Goal: Task Accomplishment & Management: Manage account settings

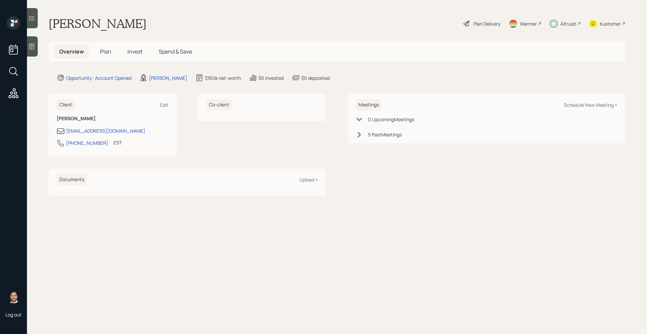
click at [563, 22] on div "Altruist" at bounding box center [568, 23] width 16 height 7
click at [105, 51] on span "Plan" at bounding box center [105, 51] width 11 height 7
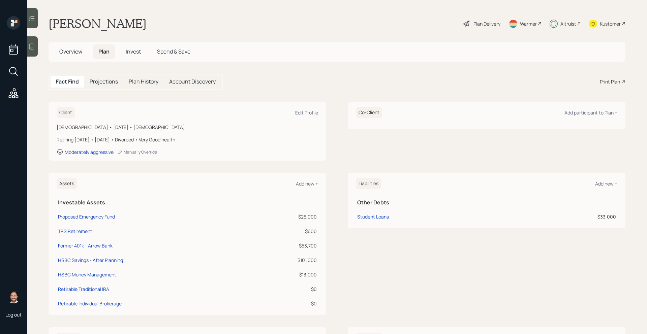
click at [132, 53] on span "Invest" at bounding box center [133, 51] width 15 height 7
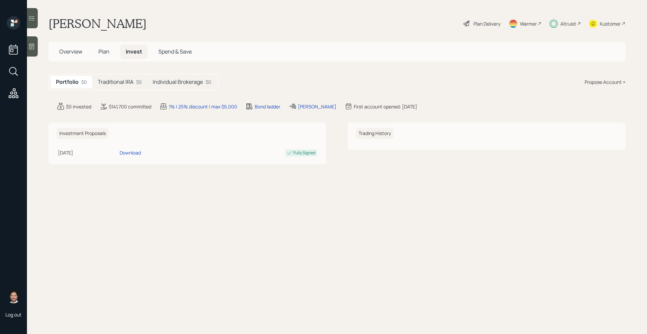
click at [127, 82] on h5 "Traditional IRA" at bounding box center [116, 82] width 36 height 6
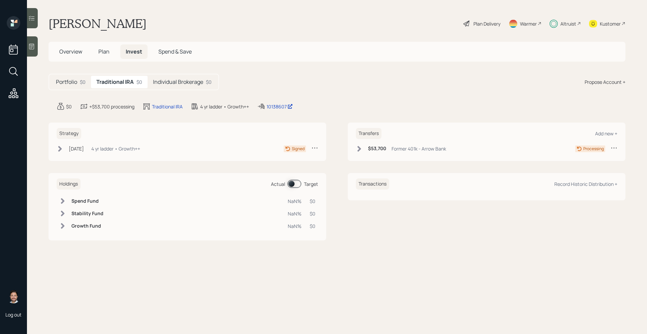
click at [177, 82] on h5 "Individual Brokerage" at bounding box center [178, 82] width 50 height 6
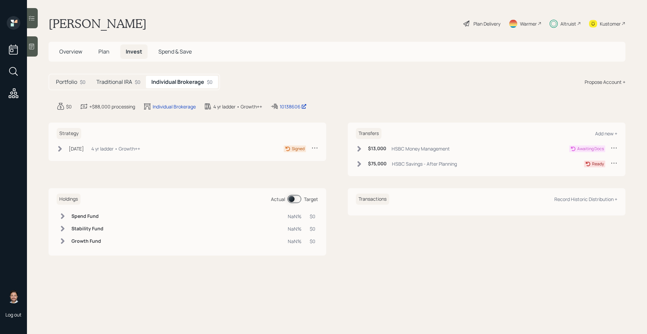
click at [127, 82] on h5 "Traditional IRA" at bounding box center [114, 82] width 36 height 6
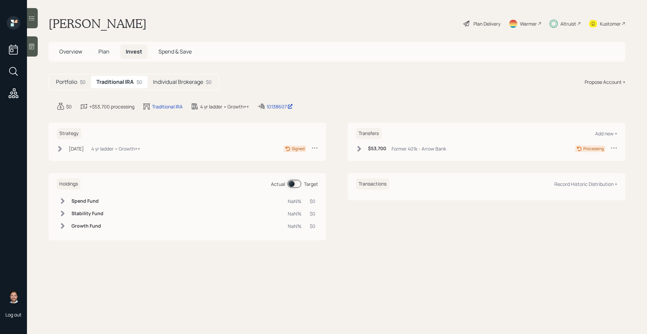
click at [73, 81] on h5 "Portfolio" at bounding box center [66, 82] width 21 height 6
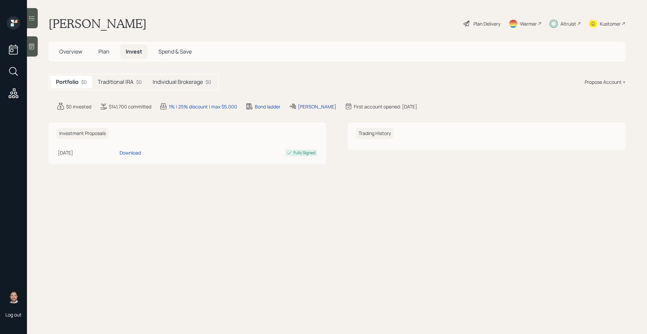
click at [119, 81] on h5 "Traditional IRA" at bounding box center [116, 82] width 36 height 6
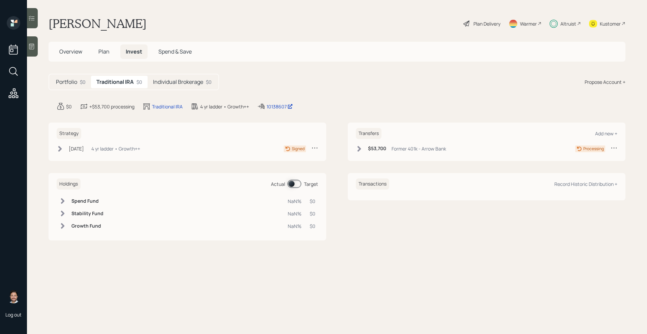
click at [78, 81] on div "Portfolio $0" at bounding box center [71, 82] width 40 height 12
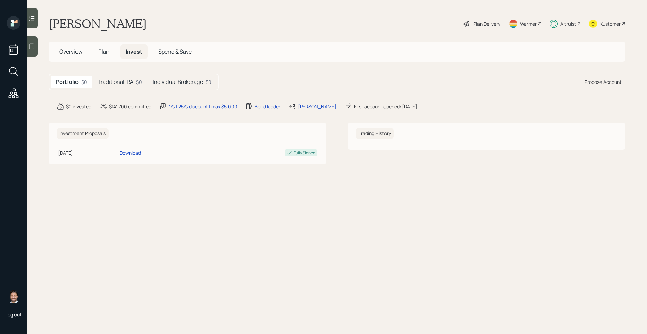
click at [123, 83] on h5 "Traditional IRA" at bounding box center [116, 82] width 36 height 6
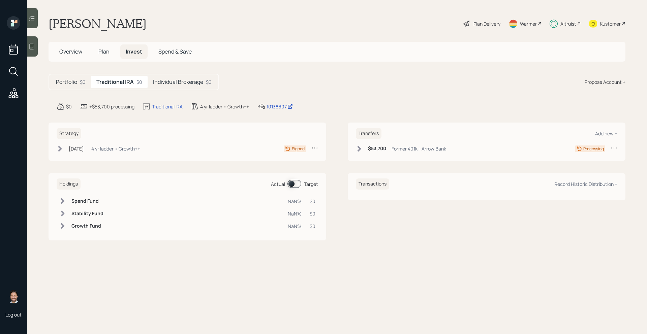
click at [194, 83] on h5 "Individual Brokerage" at bounding box center [178, 82] width 50 height 6
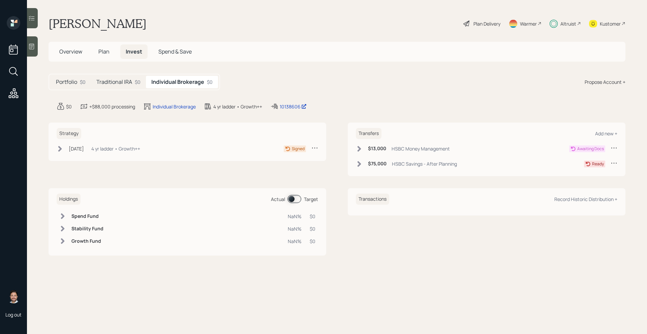
click at [124, 83] on h5 "Traditional IRA" at bounding box center [114, 82] width 36 height 6
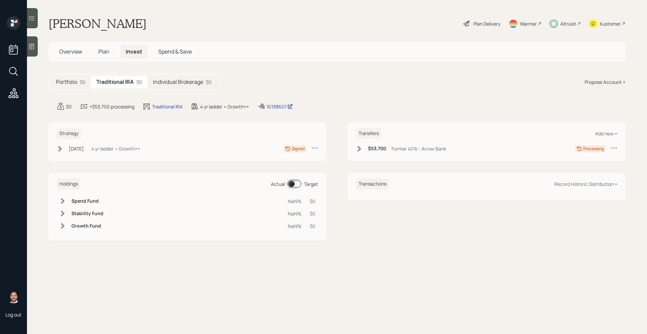
click at [185, 79] on h5 "Individual Brokerage" at bounding box center [178, 82] width 50 height 6
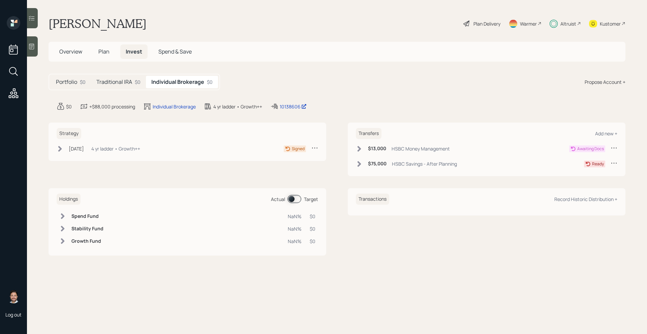
click at [133, 83] on div "Traditional IRA $0" at bounding box center [118, 82] width 55 height 12
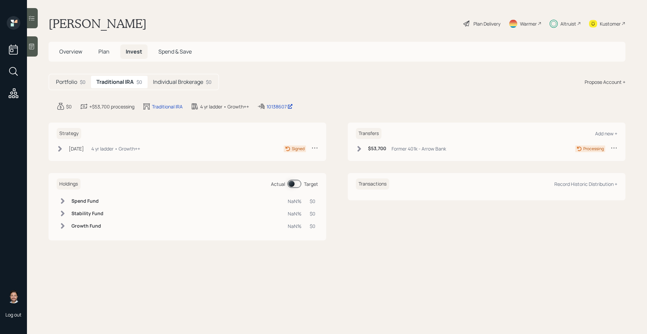
click at [110, 55] on h5 "Plan" at bounding box center [104, 51] width 22 height 14
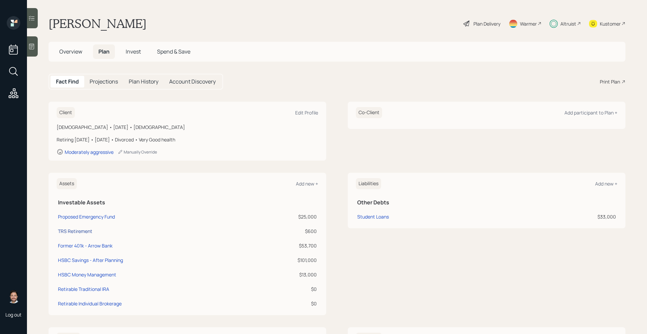
click at [85, 228] on div "TRS Retirement" at bounding box center [75, 231] width 34 height 7
select select "company_sponsored"
select select "balanced"
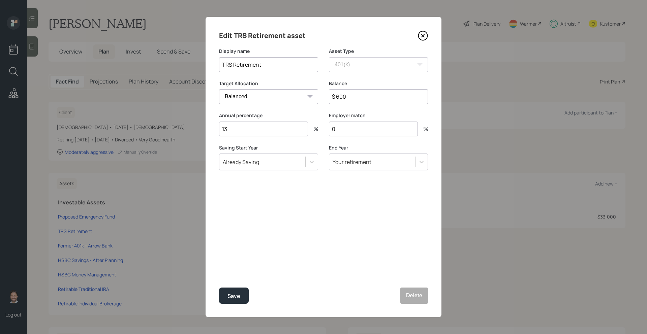
click at [423, 34] on icon at bounding box center [423, 36] width 10 height 10
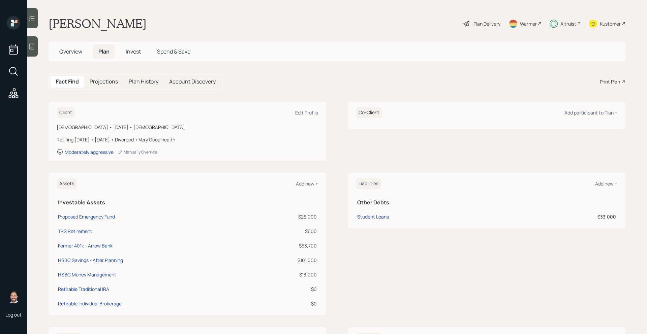
click at [131, 47] on h5 "Invest" at bounding box center [133, 51] width 26 height 14
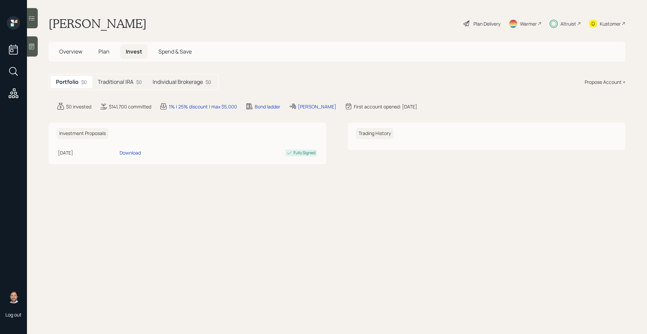
click at [126, 79] on h5 "Traditional IRA" at bounding box center [116, 82] width 36 height 6
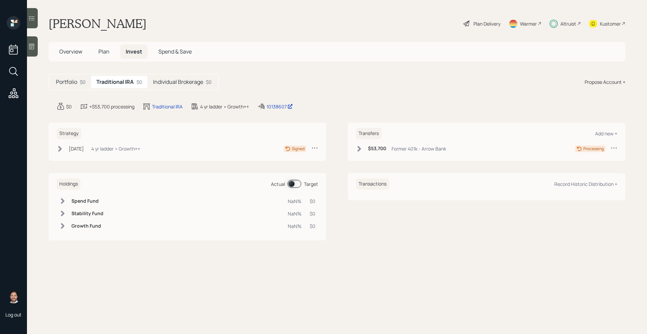
click at [184, 79] on h5 "Individual Brokerage" at bounding box center [178, 82] width 50 height 6
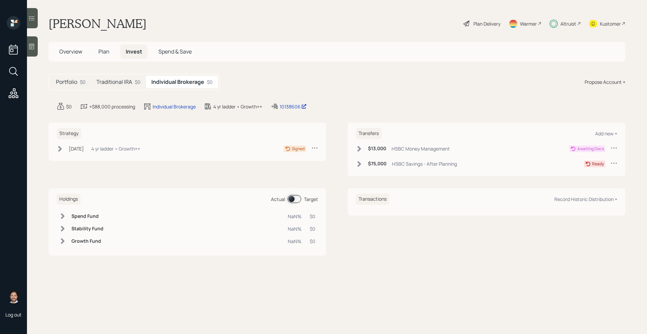
click at [105, 52] on span "Plan" at bounding box center [103, 51] width 11 height 7
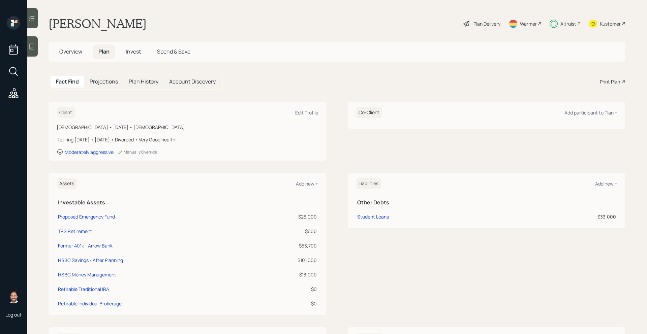
click at [104, 81] on h5 "Projections" at bounding box center [104, 82] width 28 height 6
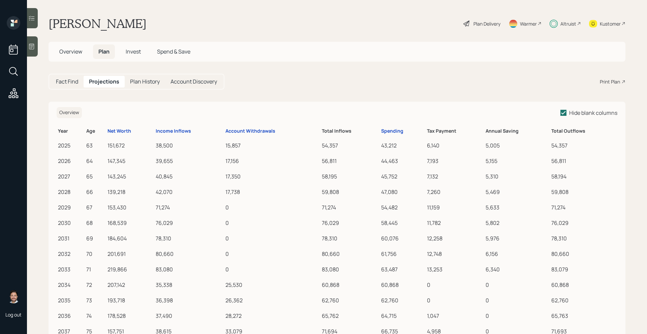
click at [72, 82] on h5 "Fact Find" at bounding box center [67, 82] width 22 height 6
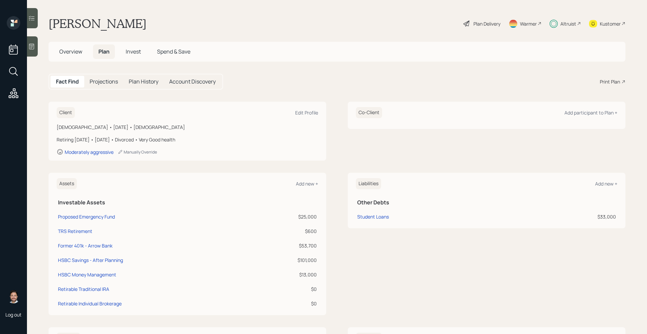
click at [71, 51] on span "Overview" at bounding box center [70, 51] width 23 height 7
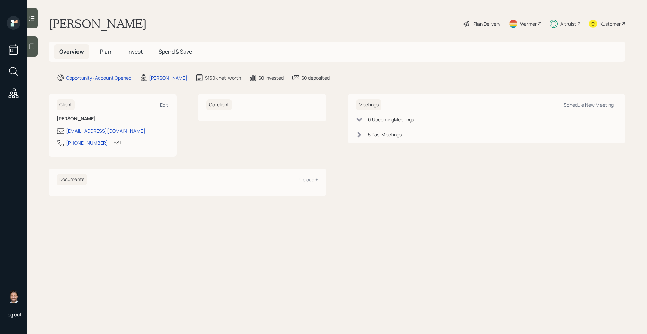
click at [104, 52] on span "Plan" at bounding box center [105, 51] width 11 height 7
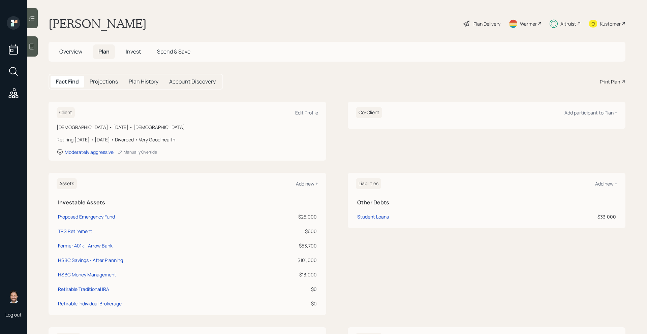
click at [70, 51] on span "Overview" at bounding box center [70, 51] width 23 height 7
